Goal: Contribute content: Contribute content

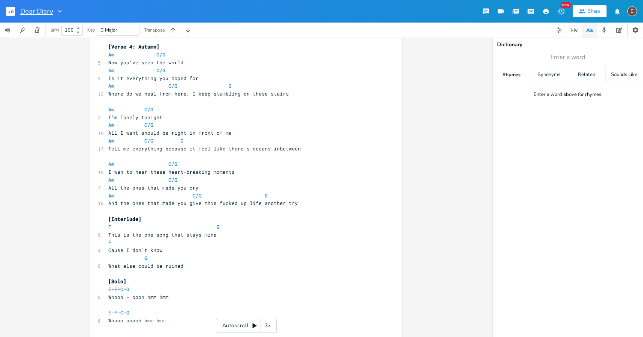
scroll to position [941, 0]
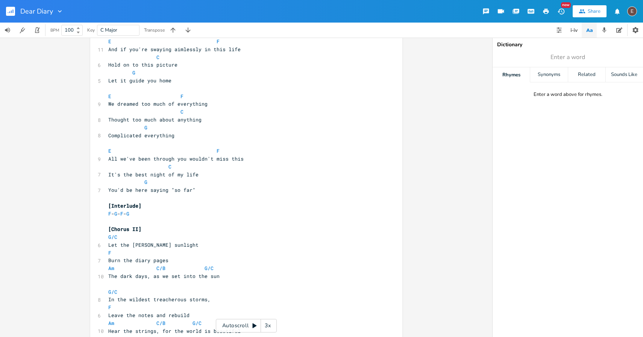
click at [13, 12] on icon "button" at bounding box center [13, 11] width 1 height 4
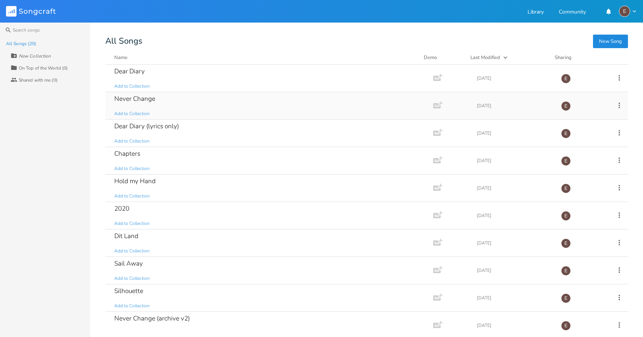
click at [166, 107] on div "Never Change Add to Collection" at bounding box center [267, 105] width 307 height 27
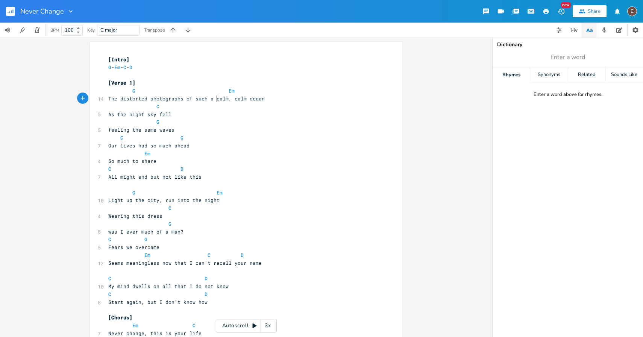
click at [214, 95] on pre "The distorted photographs of such a calm, calm ocean" at bounding box center [243, 99] width 272 height 8
click at [217, 94] on span at bounding box center [223, 91] width 12 height 8
click at [193, 114] on pre "As the night sky fell" at bounding box center [243, 115] width 272 height 8
click at [205, 189] on span at bounding box center [211, 193] width 12 height 8
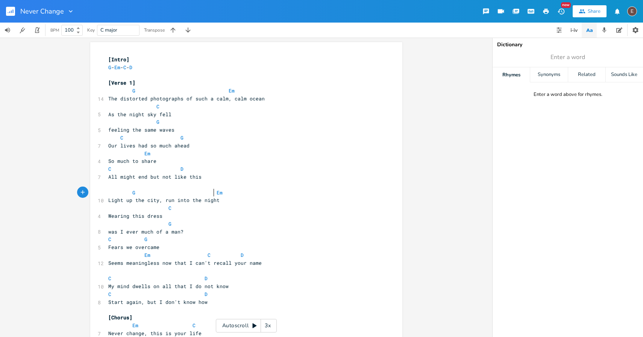
click at [208, 191] on span at bounding box center [211, 193] width 12 height 8
type textarea ", run into"
drag, startPoint x: 157, startPoint y: 204, endPoint x: 184, endPoint y: 204, distance: 27.1
click at [184, 204] on pre "Light up the city, run into the night" at bounding box center [243, 200] width 272 height 8
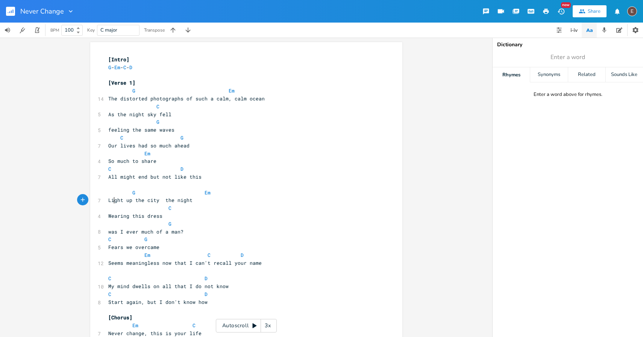
click at [112, 202] on span "Light up the city the night" at bounding box center [150, 200] width 84 height 7
type textarea "Light"
click at [112, 202] on span "Light up the city the night" at bounding box center [150, 200] width 84 height 7
click at [161, 201] on span "Light up the city the night" at bounding box center [150, 200] width 84 height 7
type textarea "i"
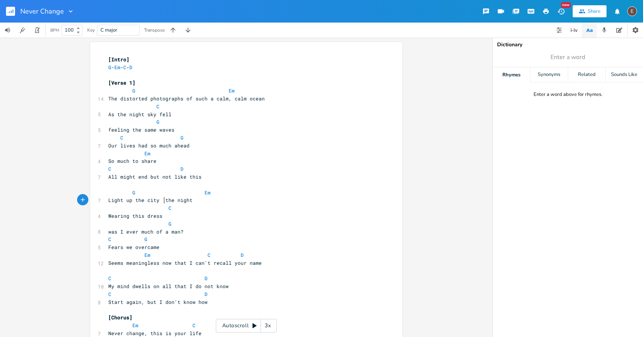
type textarea ", run into"
click at [212, 206] on pre "C" at bounding box center [243, 208] width 272 height 8
click at [176, 199] on span "Light up the city, run into the night" at bounding box center [163, 200] width 111 height 7
click at [165, 201] on span "Light up the city, run into the night" at bounding box center [163, 200] width 111 height 7
type textarea "run"
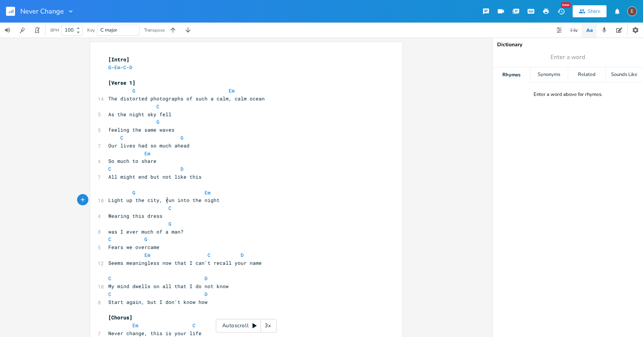
click at [165, 201] on span "Light up the city, run into the night" at bounding box center [163, 200] width 111 height 7
click at [197, 203] on span "Light up the city, run into the night" at bounding box center [163, 200] width 111 height 7
click at [188, 205] on pre "C" at bounding box center [243, 208] width 272 height 8
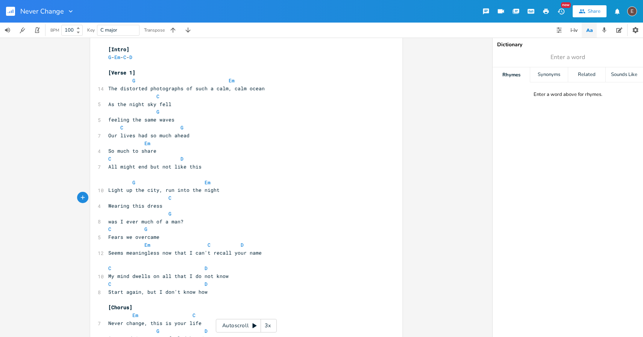
scroll to position [14, 0]
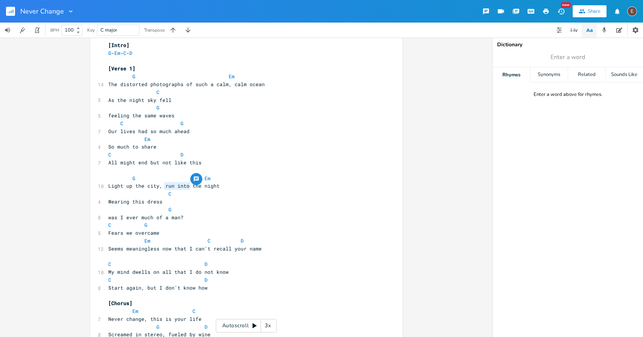
type textarea "run into"
drag, startPoint x: 188, startPoint y: 187, endPoint x: 158, endPoint y: 184, distance: 29.5
click at [158, 184] on span "Light up the city, run into the night" at bounding box center [163, 185] width 111 height 7
click at [108, 186] on span "Light up the city, run into the night" at bounding box center [163, 185] width 111 height 7
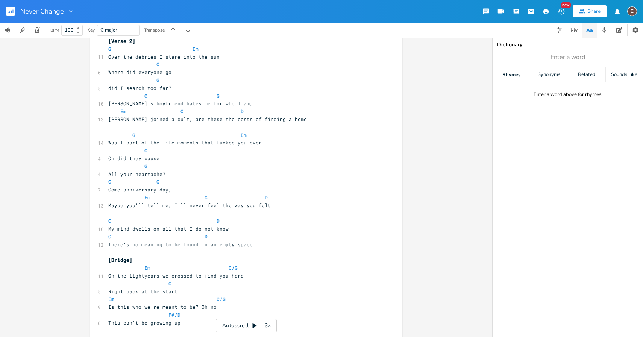
scroll to position [454, 0]
